Goal: Navigation & Orientation: Find specific page/section

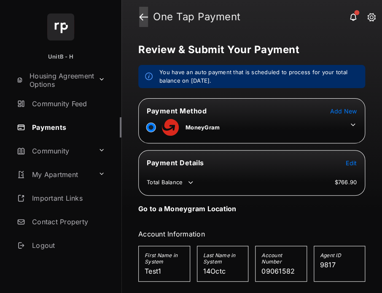
click at [143, 14] on link at bounding box center [143, 17] width 9 height 20
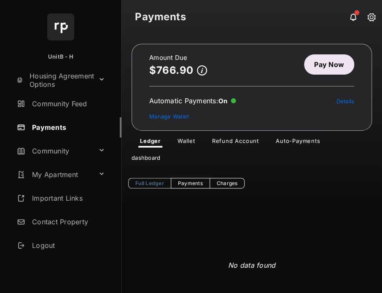
click at [188, 141] on link "Wallet" at bounding box center [186, 143] width 31 height 10
